Goal: Navigation & Orientation: Locate item on page

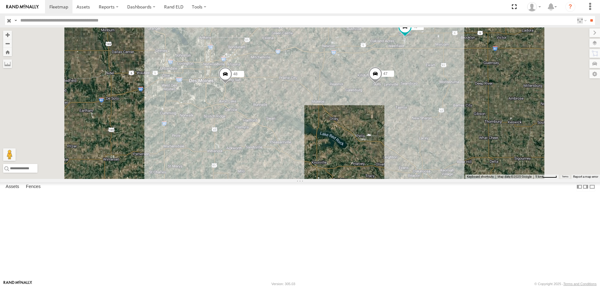
click at [232, 84] on span at bounding box center [226, 75] width 14 height 17
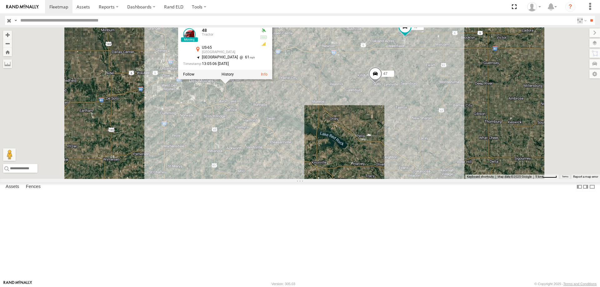
click at [355, 149] on div "48 47 46 587 48 Tractor US-65 [GEOGRAPHIC_DATA] 41.57897 , -93.51205 [GEOGRAPHI…" at bounding box center [300, 104] width 600 height 152
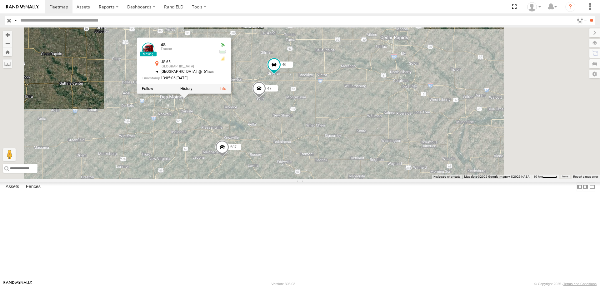
drag, startPoint x: 385, startPoint y: 171, endPoint x: 357, endPoint y: 178, distance: 28.2
click at [357, 178] on div "48 47 46 587 48 Tractor US-65 [GEOGRAPHIC_DATA] 41.57897 , -93.51205 [GEOGRAPHI…" at bounding box center [300, 104] width 600 height 152
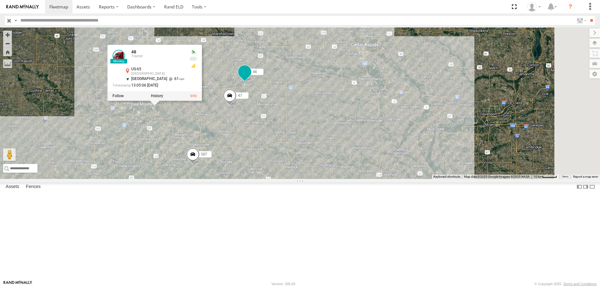
click at [250, 78] on span at bounding box center [244, 71] width 11 height 11
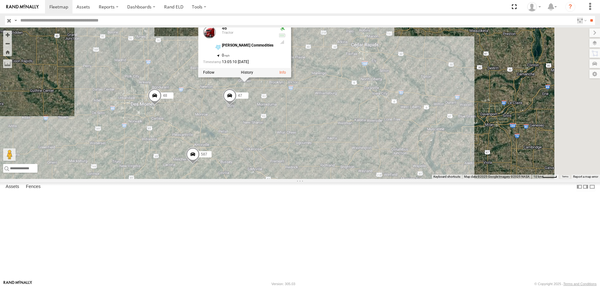
click at [350, 157] on div "48 47 46 587 49 46 Tractor [PERSON_NAME] Commodities 41.73376 , -92.72218 0 13:…" at bounding box center [300, 104] width 600 height 152
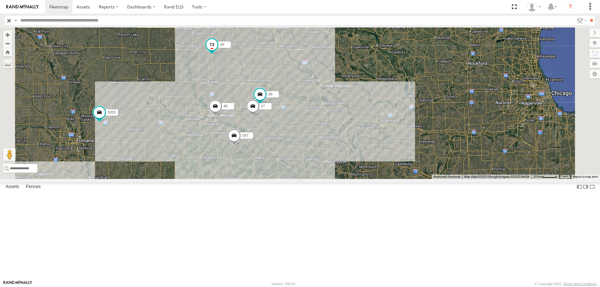
click at [218, 50] on span at bounding box center [211, 44] width 11 height 11
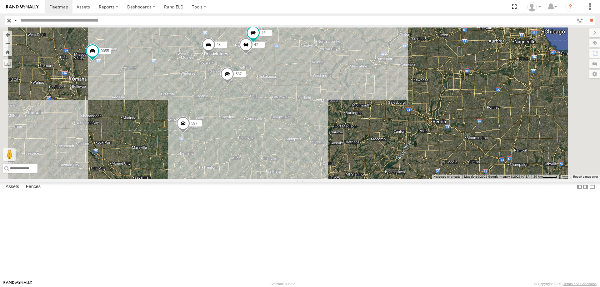
drag, startPoint x: 398, startPoint y: 134, endPoint x: 395, endPoint y: 116, distance: 18.3
click at [395, 116] on div "48 47 46 587 49 0055 597 49 Tractor I-35 [PERSON_NAME] 42.38105 , -93.57051 Sou…" at bounding box center [300, 104] width 600 height 152
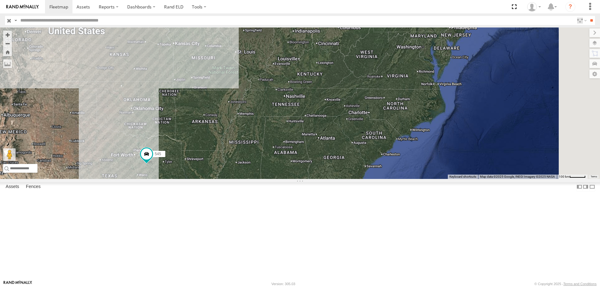
drag, startPoint x: 419, startPoint y: 206, endPoint x: 408, endPoint y: 156, distance: 51.6
click at [408, 156] on div "46 49 0055 597 49 Tractor I-35 [PERSON_NAME] 42.36244 , -93.57038 South 73 13:0…" at bounding box center [300, 104] width 600 height 152
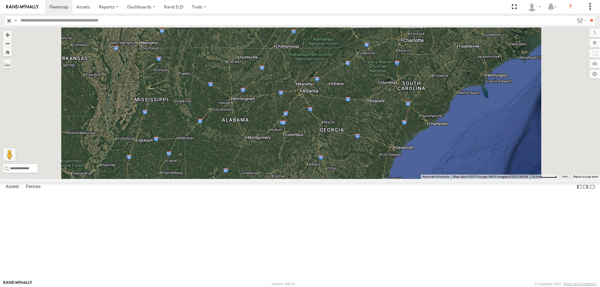
drag, startPoint x: 333, startPoint y: 212, endPoint x: 335, endPoint y: 165, distance: 46.6
click at [335, 165] on div "46 49 0055 597 49 Tractor I-35 [PERSON_NAME] 42.36244 , -93.57038 South 73 13:0…" at bounding box center [300, 104] width 600 height 152
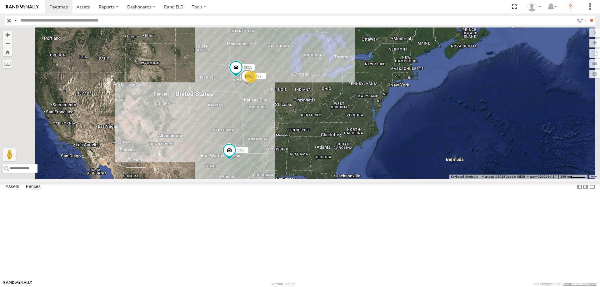
drag, startPoint x: 361, startPoint y: 179, endPoint x: 363, endPoint y: 190, distance: 11.4
click at [363, 179] on div "0055 597 545 5" at bounding box center [300, 104] width 600 height 152
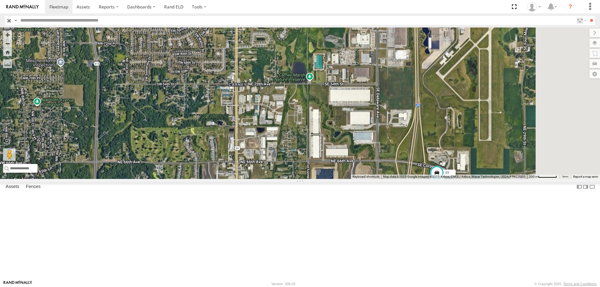
drag, startPoint x: 384, startPoint y: 110, endPoint x: 280, endPoint y: 178, distance: 124.3
click at [280, 178] on div "48 49 47 46 587 0055 597" at bounding box center [300, 104] width 600 height 152
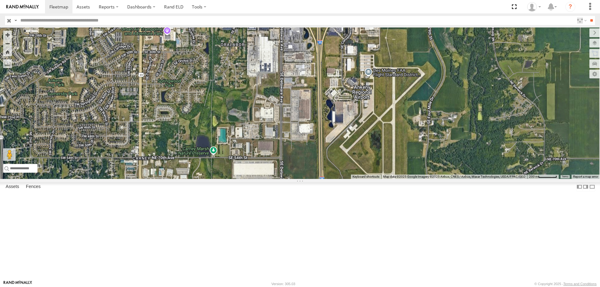
drag, startPoint x: 417, startPoint y: 110, endPoint x: 309, endPoint y: 198, distance: 139.2
click at [309, 179] on div "48 49 47 46 587 0055 597" at bounding box center [300, 104] width 600 height 152
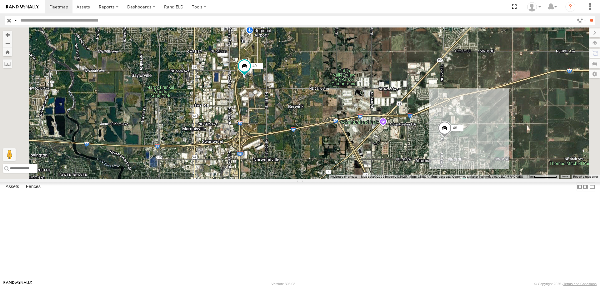
drag, startPoint x: 374, startPoint y: 209, endPoint x: 357, endPoint y: 132, distance: 78.6
click at [357, 132] on div "48 49 47 46 587 0055 597" at bounding box center [300, 104] width 600 height 152
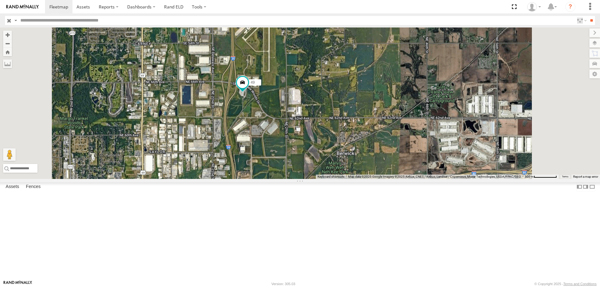
drag, startPoint x: 408, startPoint y: 117, endPoint x: 393, endPoint y: 205, distance: 89.4
click at [393, 179] on div "48 49 47 46 587 0055 597" at bounding box center [300, 104] width 600 height 152
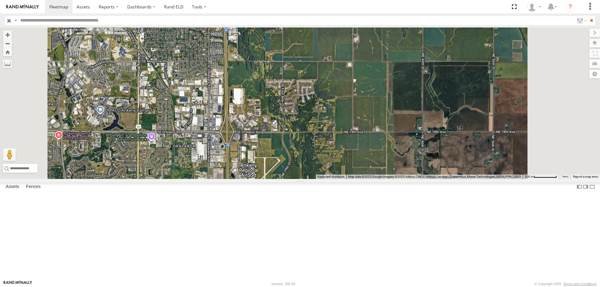
drag, startPoint x: 339, startPoint y: 59, endPoint x: 342, endPoint y: 198, distance: 138.2
click at [342, 179] on div "48 49 47 46 587 0055 597" at bounding box center [300, 104] width 600 height 152
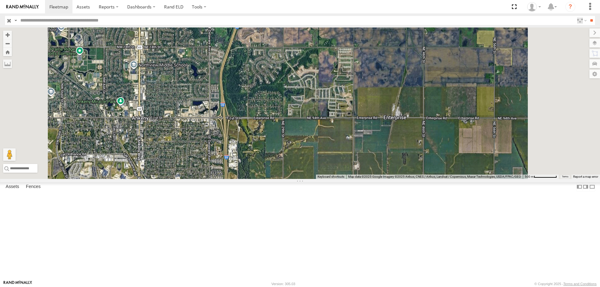
drag, startPoint x: 332, startPoint y: 228, endPoint x: 333, endPoint y: 233, distance: 5.4
click at [333, 179] on div "48 49 47 46 587 0055 597" at bounding box center [300, 104] width 600 height 152
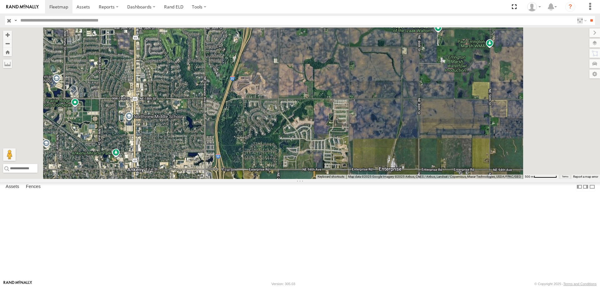
click at [350, 118] on div "48 49 47 46 587 0055 597" at bounding box center [300, 104] width 600 height 152
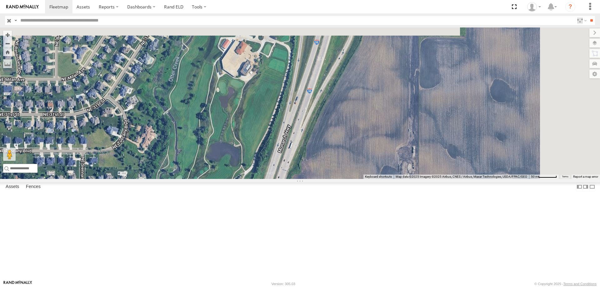
drag, startPoint x: 329, startPoint y: 148, endPoint x: 326, endPoint y: 154, distance: 6.2
click at [326, 154] on div "48 49 47 46 587 0055 597" at bounding box center [300, 104] width 600 height 152
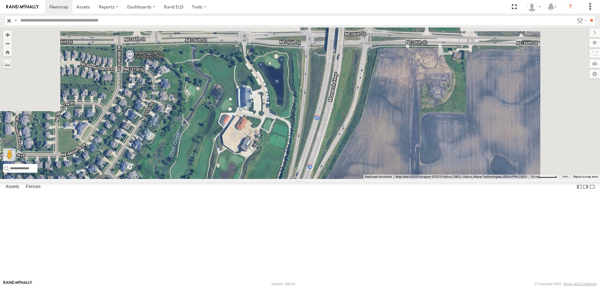
drag, startPoint x: 247, startPoint y: 158, endPoint x: 244, endPoint y: 174, distance: 17.0
click at [244, 174] on div "48 49 47 46 587 0055 597" at bounding box center [300, 104] width 600 height 152
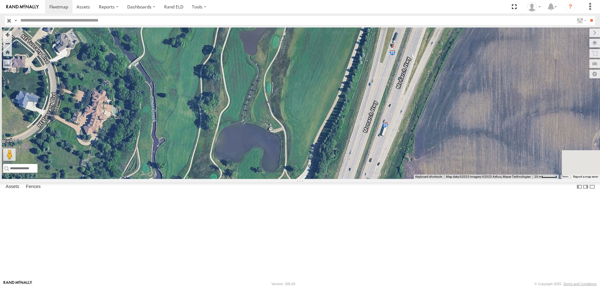
drag, startPoint x: 343, startPoint y: 154, endPoint x: 376, endPoint y: 53, distance: 105.8
click at [376, 53] on div "48 49 47 46 587 0055 597" at bounding box center [300, 104] width 600 height 152
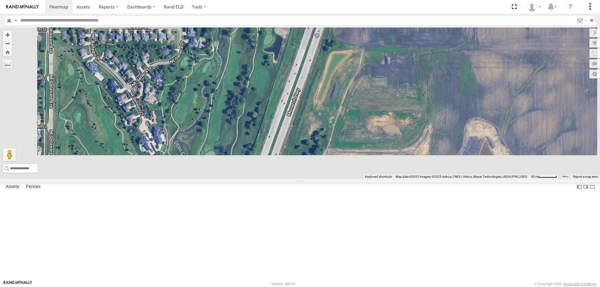
drag, startPoint x: 307, startPoint y: 112, endPoint x: 321, endPoint y: 21, distance: 92.3
click at [321, 21] on body at bounding box center [300, 143] width 600 height 287
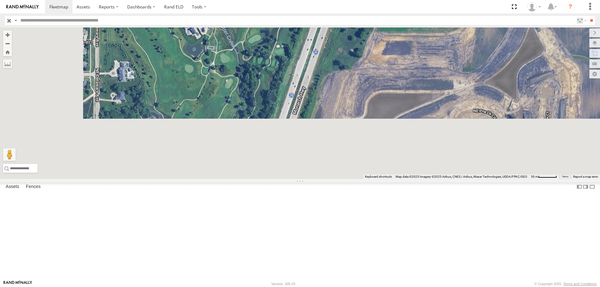
drag, startPoint x: 304, startPoint y: 151, endPoint x: 353, endPoint y: 25, distance: 135.3
click at [353, 25] on body at bounding box center [300, 143] width 600 height 287
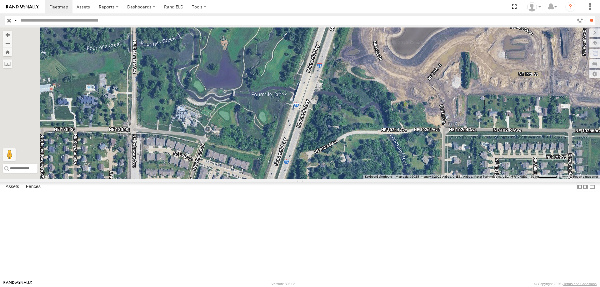
click at [340, 69] on div "48 49 47 46 587 0055 597" at bounding box center [300, 104] width 600 height 152
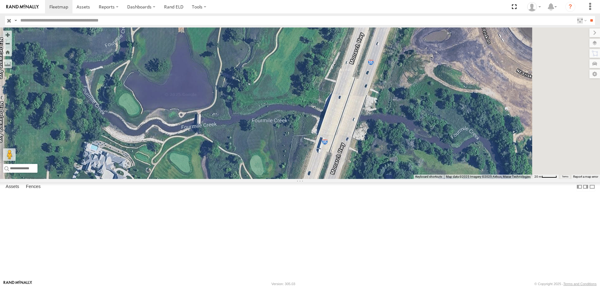
drag, startPoint x: 425, startPoint y: 86, endPoint x: 302, endPoint y: 179, distance: 154.0
click at [302, 179] on div "48 49 47 46 587 0055 597" at bounding box center [300, 104] width 600 height 152
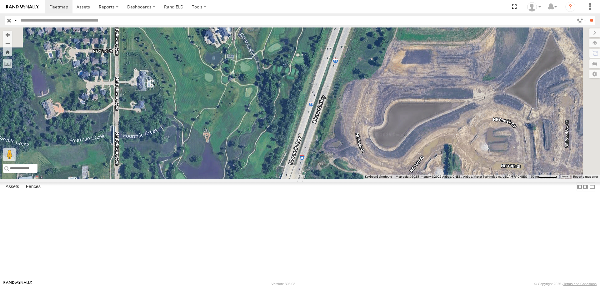
drag, startPoint x: 414, startPoint y: 105, endPoint x: 350, endPoint y: 193, distance: 108.6
click at [350, 179] on div "48 49 47 46 587 0055 597" at bounding box center [300, 104] width 600 height 152
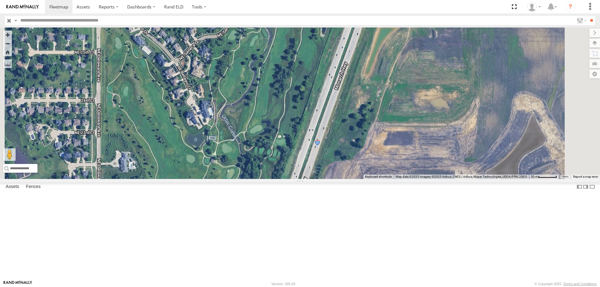
drag, startPoint x: 293, startPoint y: 159, endPoint x: 296, endPoint y: 224, distance: 65.4
click at [296, 179] on div "48 49 47 46 587 0055 597" at bounding box center [300, 104] width 600 height 152
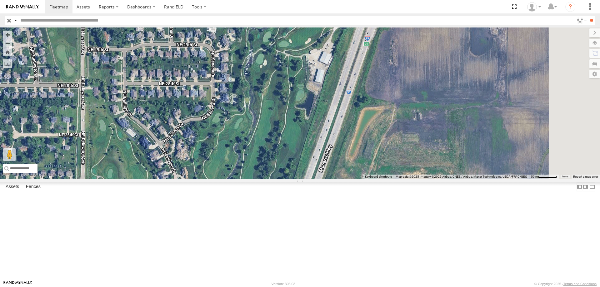
drag, startPoint x: 295, startPoint y: 153, endPoint x: 279, endPoint y: 245, distance: 93.9
click at [279, 179] on div "48 49 47 46 587 0055 597" at bounding box center [300, 104] width 600 height 152
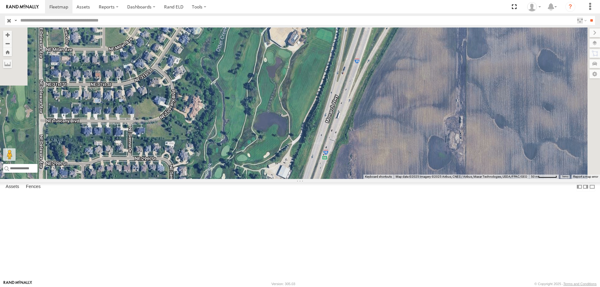
drag, startPoint x: 350, startPoint y: 135, endPoint x: 314, endPoint y: 224, distance: 95.5
click at [314, 179] on div "48 49 47 46 587 0055 597" at bounding box center [300, 104] width 600 height 152
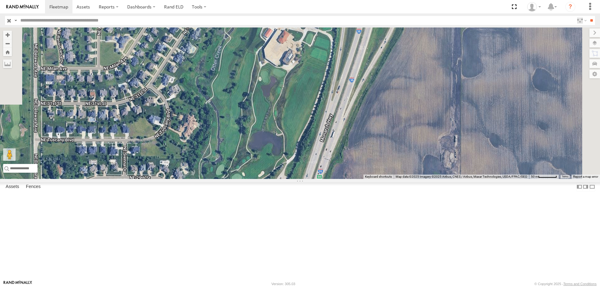
drag, startPoint x: 360, startPoint y: 102, endPoint x: 325, endPoint y: 194, distance: 99.1
click at [325, 179] on div "48 49 47 46 587 0055 597" at bounding box center [300, 104] width 600 height 152
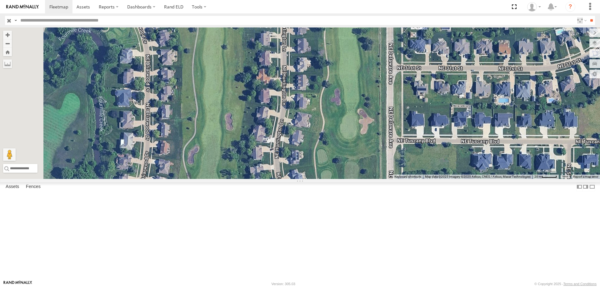
drag, startPoint x: 244, startPoint y: 232, endPoint x: 303, endPoint y: 69, distance: 173.2
click at [303, 69] on div "48 49 47 46 587 0055 597" at bounding box center [300, 104] width 600 height 152
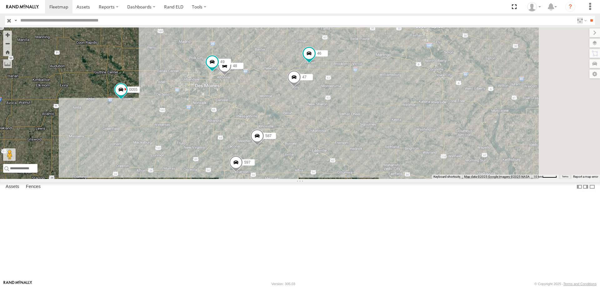
drag, startPoint x: 350, startPoint y: 148, endPoint x: 344, endPoint y: 143, distance: 8.3
click at [344, 143] on div "48 49 47 46 0055 597 587" at bounding box center [300, 104] width 600 height 152
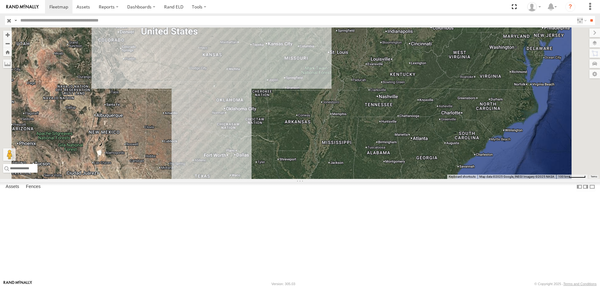
drag, startPoint x: 313, startPoint y: 208, endPoint x: 328, endPoint y: 114, distance: 94.6
click at [328, 114] on div "46 0055 3 2" at bounding box center [300, 104] width 600 height 152
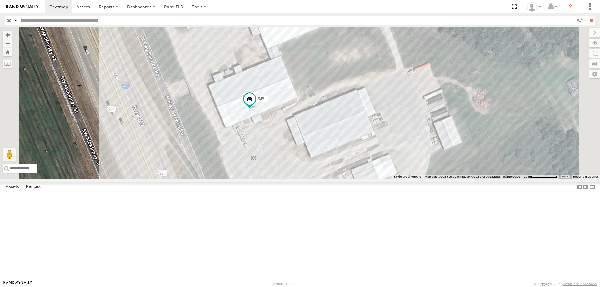
drag, startPoint x: 344, startPoint y: 164, endPoint x: 348, endPoint y: 194, distance: 30.4
click at [348, 179] on div "46 0055 545" at bounding box center [300, 104] width 600 height 152
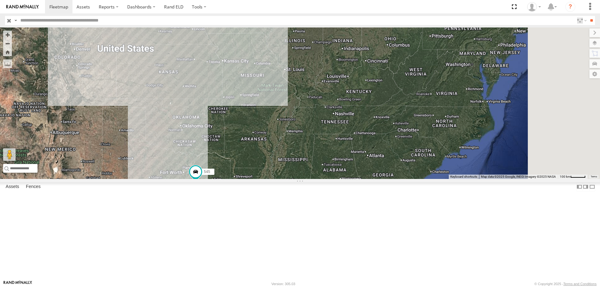
click at [329, 171] on div "46 0055 545" at bounding box center [300, 104] width 600 height 152
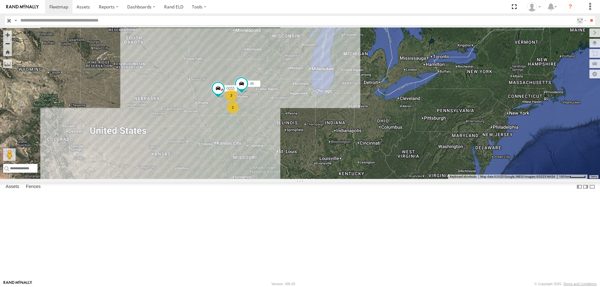
drag, startPoint x: 328, startPoint y: 181, endPoint x: 326, endPoint y: 202, distance: 20.4
click at [326, 179] on div "46 0055 545 3 2" at bounding box center [300, 104] width 600 height 152
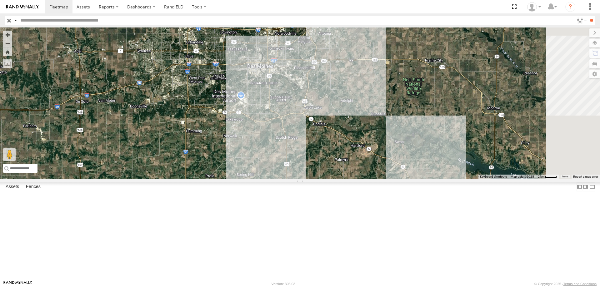
drag, startPoint x: 359, startPoint y: 77, endPoint x: 329, endPoint y: 110, distance: 44.9
click at [329, 110] on div "0055 48 47 46 49 597 587" at bounding box center [300, 104] width 600 height 152
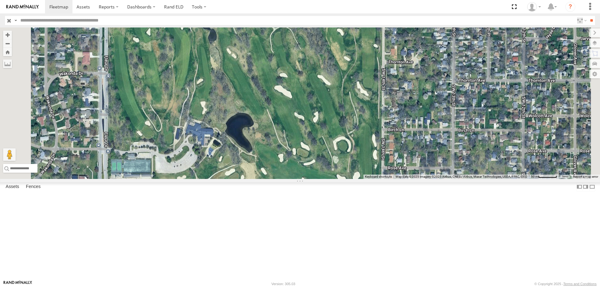
drag, startPoint x: 360, startPoint y: 80, endPoint x: 355, endPoint y: 150, distance: 70.1
click at [355, 150] on div "0055 48 47 46 49 597 587" at bounding box center [300, 104] width 600 height 152
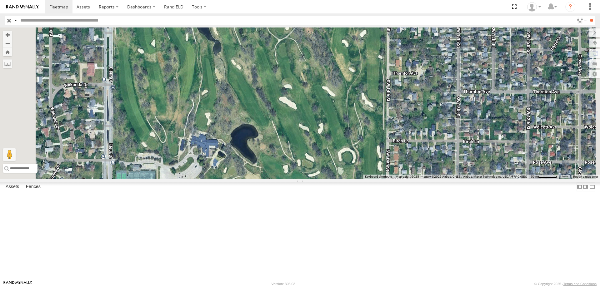
drag, startPoint x: 344, startPoint y: 132, endPoint x: 350, endPoint y: 142, distance: 11.8
click at [350, 142] on div "0055 48 47 46 49 597 587" at bounding box center [300, 104] width 600 height 152
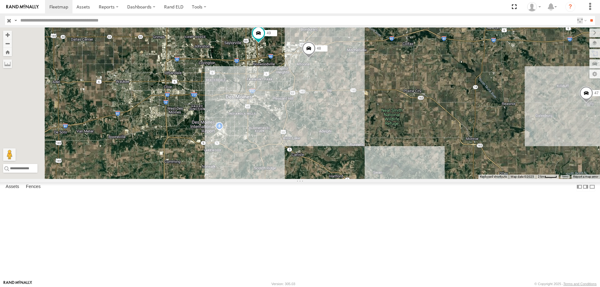
drag, startPoint x: 353, startPoint y: 98, endPoint x: 363, endPoint y: 147, distance: 49.1
click at [363, 147] on div "0055 47 46 597 587 48 49" at bounding box center [300, 104] width 600 height 152
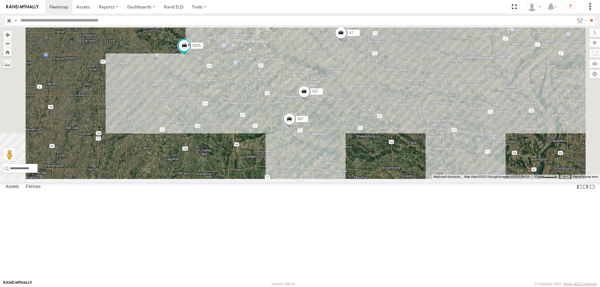
drag, startPoint x: 404, startPoint y: 93, endPoint x: 374, endPoint y: 116, distance: 37.5
click at [374, 116] on div "0055 48 47 46 49 597 587" at bounding box center [300, 104] width 600 height 152
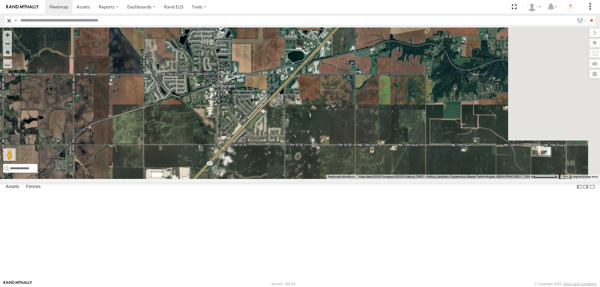
drag, startPoint x: 349, startPoint y: 180, endPoint x: 324, endPoint y: 209, distance: 37.9
click at [324, 179] on div "545 0055 47 46 597 587 48 49" at bounding box center [300, 104] width 600 height 152
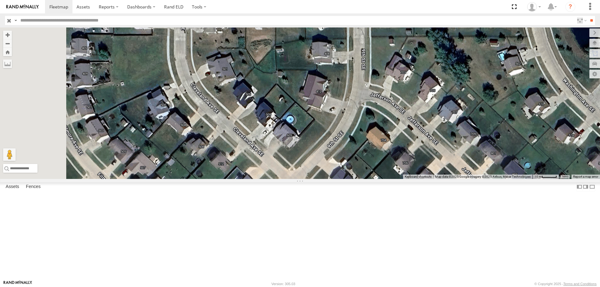
drag, startPoint x: 199, startPoint y: 135, endPoint x: 257, endPoint y: 134, distance: 58.2
click at [257, 134] on div "545 0055 47 46 597 587 48 49" at bounding box center [300, 104] width 600 height 152
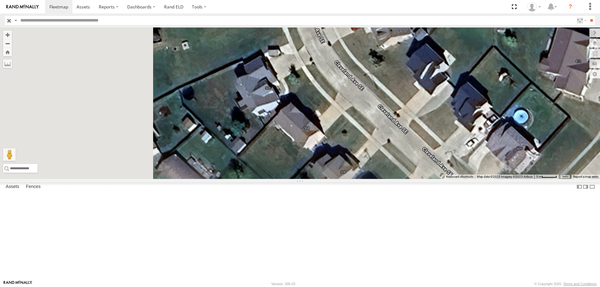
drag, startPoint x: 227, startPoint y: 169, endPoint x: 310, endPoint y: 144, distance: 86.5
click at [310, 144] on div "545 0055 47 46 597 587 48 49" at bounding box center [300, 104] width 600 height 152
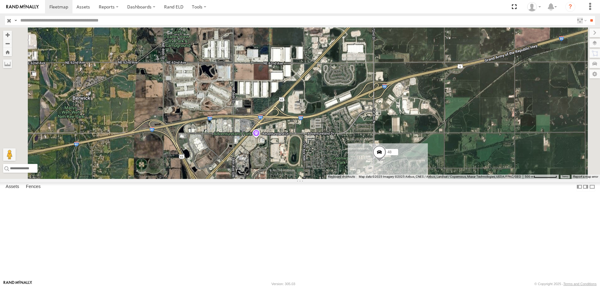
drag, startPoint x: 385, startPoint y: 154, endPoint x: 409, endPoint y: 204, distance: 54.7
click at [409, 179] on div "545 0055 47 46 597 587 48 49" at bounding box center [300, 104] width 600 height 152
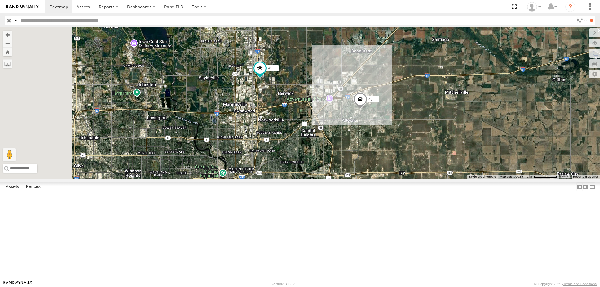
drag, startPoint x: 266, startPoint y: 157, endPoint x: 368, endPoint y: 147, distance: 102.1
click at [368, 147] on div "545 0055 47 46 597 587 48 49" at bounding box center [300, 104] width 600 height 152
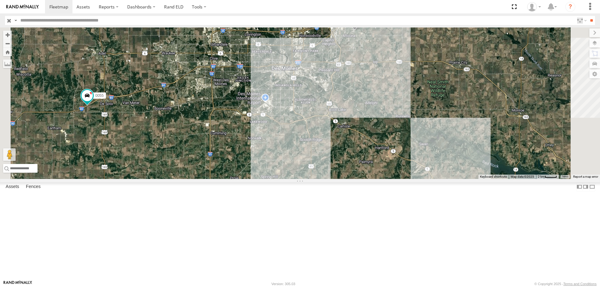
drag, startPoint x: 398, startPoint y: 189, endPoint x: 373, endPoint y: 143, distance: 53.0
click at [373, 143] on div "545 0055 47 46 597 587 48 49" at bounding box center [300, 104] width 600 height 152
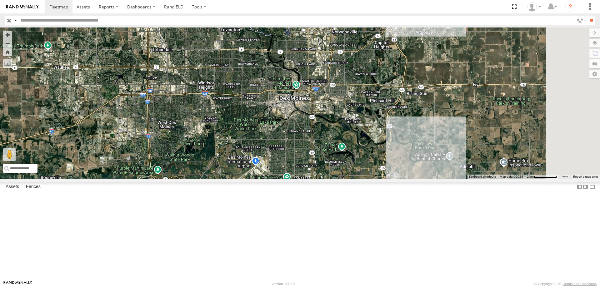
drag, startPoint x: 420, startPoint y: 136, endPoint x: 393, endPoint y: 132, distance: 26.7
click at [393, 132] on div "0055 48 47 46 49 597 587" at bounding box center [300, 104] width 600 height 152
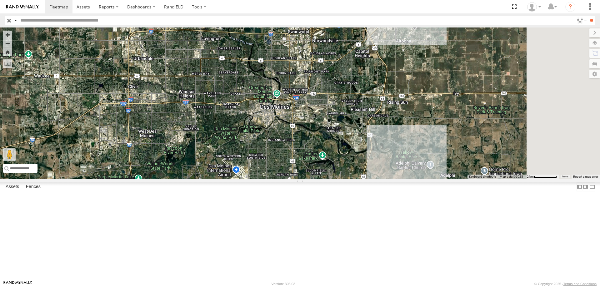
drag, startPoint x: 374, startPoint y: 99, endPoint x: 362, endPoint y: 107, distance: 14.7
click at [362, 107] on div "0055 48 47 46 49 597 587" at bounding box center [300, 104] width 600 height 152
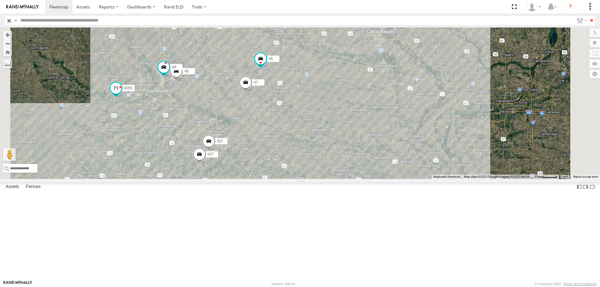
click at [122, 94] on span at bounding box center [115, 88] width 11 height 11
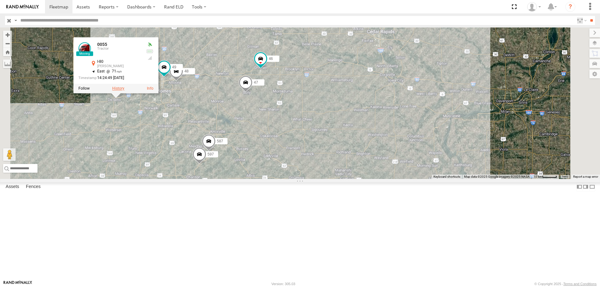
click at [124, 91] on label at bounding box center [118, 89] width 12 height 4
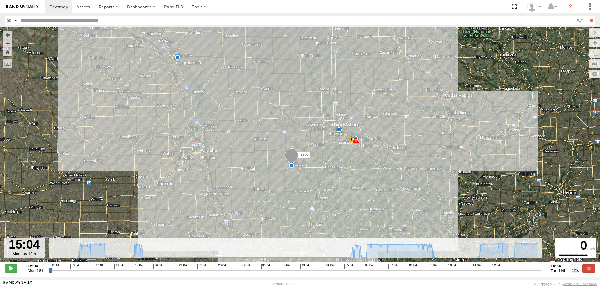
drag, startPoint x: 333, startPoint y: 139, endPoint x: 327, endPoint y: 134, distance: 7.5
click at [327, 134] on div "0055 15:43 Mon 17:33 Mon 17:38 Mon 19:13 Mon 19:14 Mon 19:24 Mon 05:27 Tue 06:0…" at bounding box center [300, 149] width 600 height 242
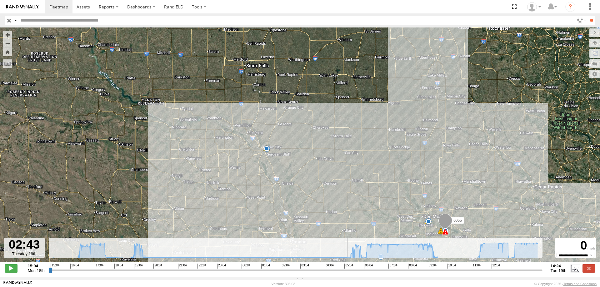
drag, startPoint x: 51, startPoint y: 274, endPoint x: 295, endPoint y: 274, distance: 243.9
type input "**********"
click at [295, 273] on input "range" at bounding box center [296, 270] width 494 height 6
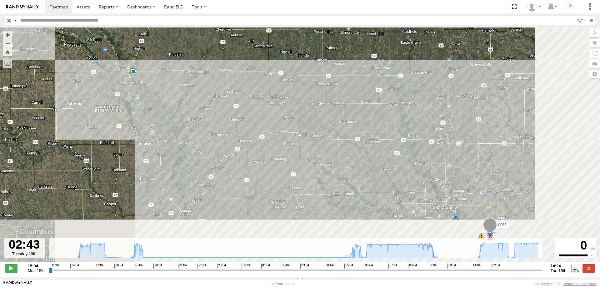
drag, startPoint x: 355, startPoint y: 182, endPoint x: 248, endPoint y: 68, distance: 155.9
click at [248, 68] on div "0055 15:43 Mon 17:33 Mon 17:38 Mon 19:13 Mon 19:14 Mon 19:24 Mon 05:27 Tue 06:0…" at bounding box center [300, 149] width 600 height 242
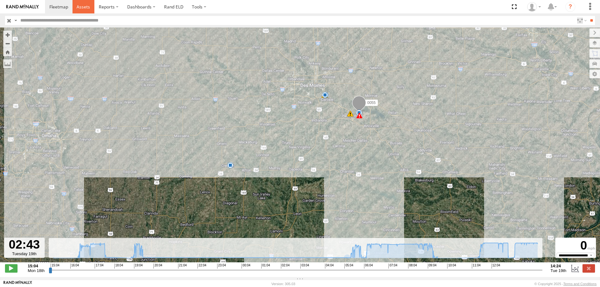
click at [75, 6] on link at bounding box center [84, 6] width 22 height 13
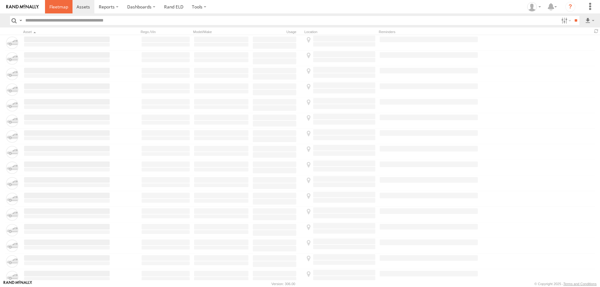
click at [60, 8] on span at bounding box center [58, 7] width 19 height 6
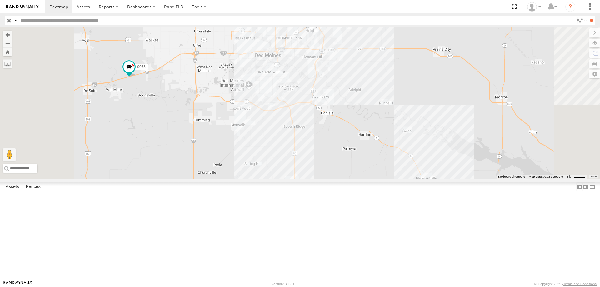
drag, startPoint x: 360, startPoint y: 76, endPoint x: 378, endPoint y: 106, distance: 35.4
click at [378, 106] on div "545 0055 48 47 46 49 597 587" at bounding box center [300, 104] width 600 height 152
click at [135, 72] on span at bounding box center [128, 66] width 11 height 11
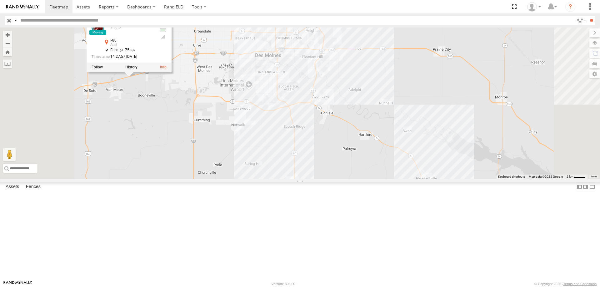
click at [229, 144] on div "545 0055 48 47 46 49 597 587 0055 Tractor I-80 Adel 41.55453 , -93.92197 East 7…" at bounding box center [300, 104] width 600 height 152
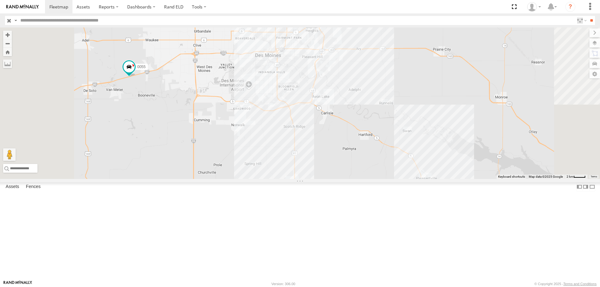
click at [345, 17] on span at bounding box center [338, 8] width 14 height 17
click at [519, 179] on div "545 0055 48 47 46 49 597 587 48 Tractor Kent - Altoona,IA 41.65248 , -93.46305 …" at bounding box center [300, 104] width 600 height 152
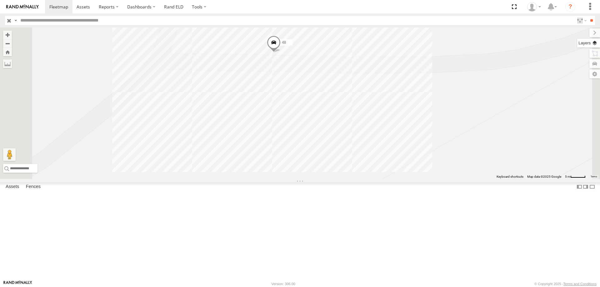
click at [593, 46] on label at bounding box center [588, 43] width 23 height 9
click at [0, 0] on div "Basemaps Roadmap Terrain Satellite Night" at bounding box center [0, 0] width 0 height 0
click at [0, 0] on span "Basemaps" at bounding box center [0, 0] width 0 height 0
click at [0, 0] on span "Satellite + Roadmap" at bounding box center [0, 0] width 0 height 0
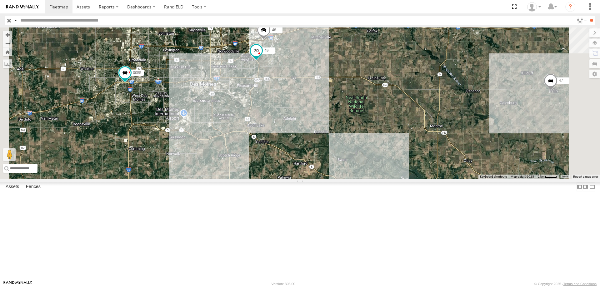
click at [262, 56] on span at bounding box center [256, 50] width 11 height 11
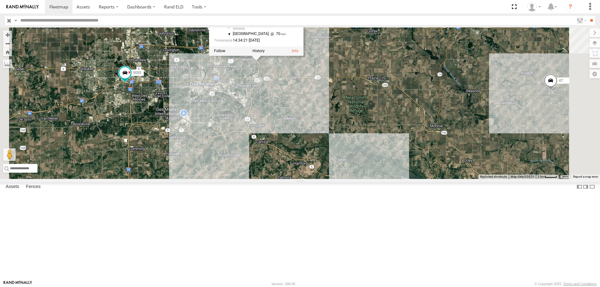
click at [379, 136] on div "0055 47 46 48 49 49 Tractor US-65 Altoona 41.62852 , -93.49982 South East 70 14…" at bounding box center [300, 104] width 600 height 152
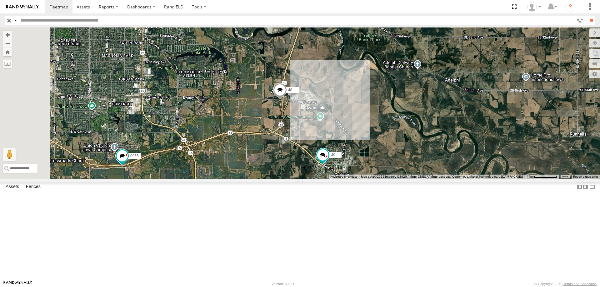
click at [356, 179] on div "0055 47 46 48 49" at bounding box center [300, 104] width 600 height 152
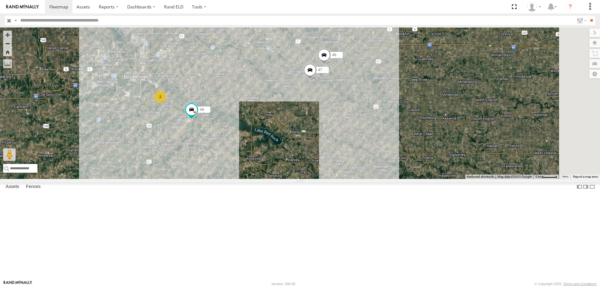
drag, startPoint x: 339, startPoint y: 146, endPoint x: 316, endPoint y: 150, distance: 23.5
click at [316, 150] on div "47 46 2 49 2" at bounding box center [300, 104] width 600 height 152
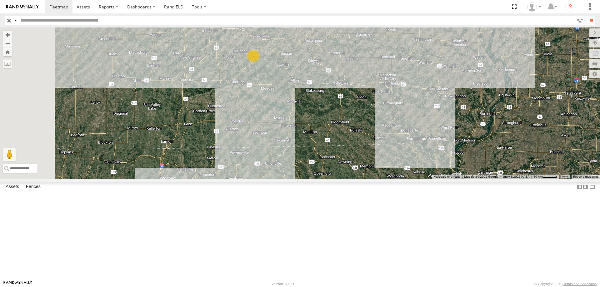
drag, startPoint x: 269, startPoint y: 204, endPoint x: 304, endPoint y: 115, distance: 94.6
click at [304, 115] on div "49 2 2 2" at bounding box center [300, 104] width 600 height 152
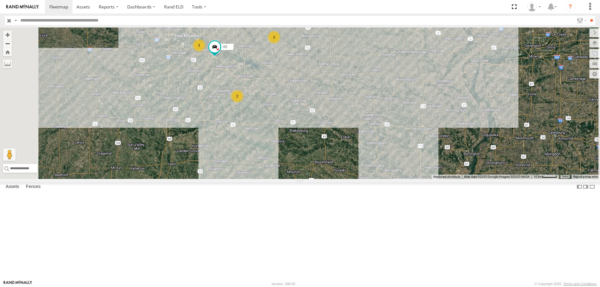
drag, startPoint x: 308, startPoint y: 123, endPoint x: 286, endPoint y: 173, distance: 54.2
click at [286, 173] on div "49 2 2 2" at bounding box center [300, 104] width 600 height 152
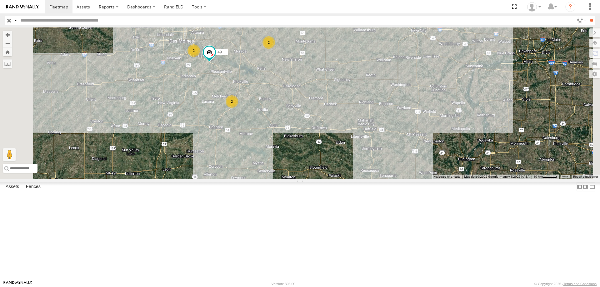
click at [238, 108] on div "2" at bounding box center [232, 101] width 13 height 13
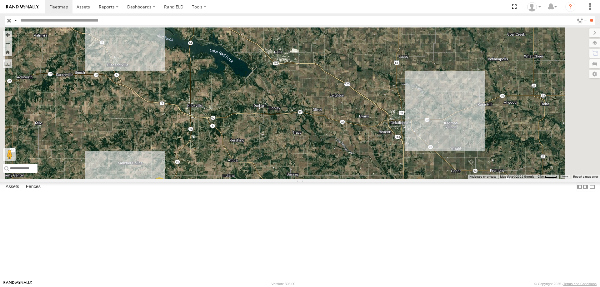
drag, startPoint x: 306, startPoint y: 101, endPoint x: 303, endPoint y: 144, distance: 42.9
click at [303, 144] on div "49 2" at bounding box center [300, 104] width 600 height 152
